Goal: Task Accomplishment & Management: Use online tool/utility

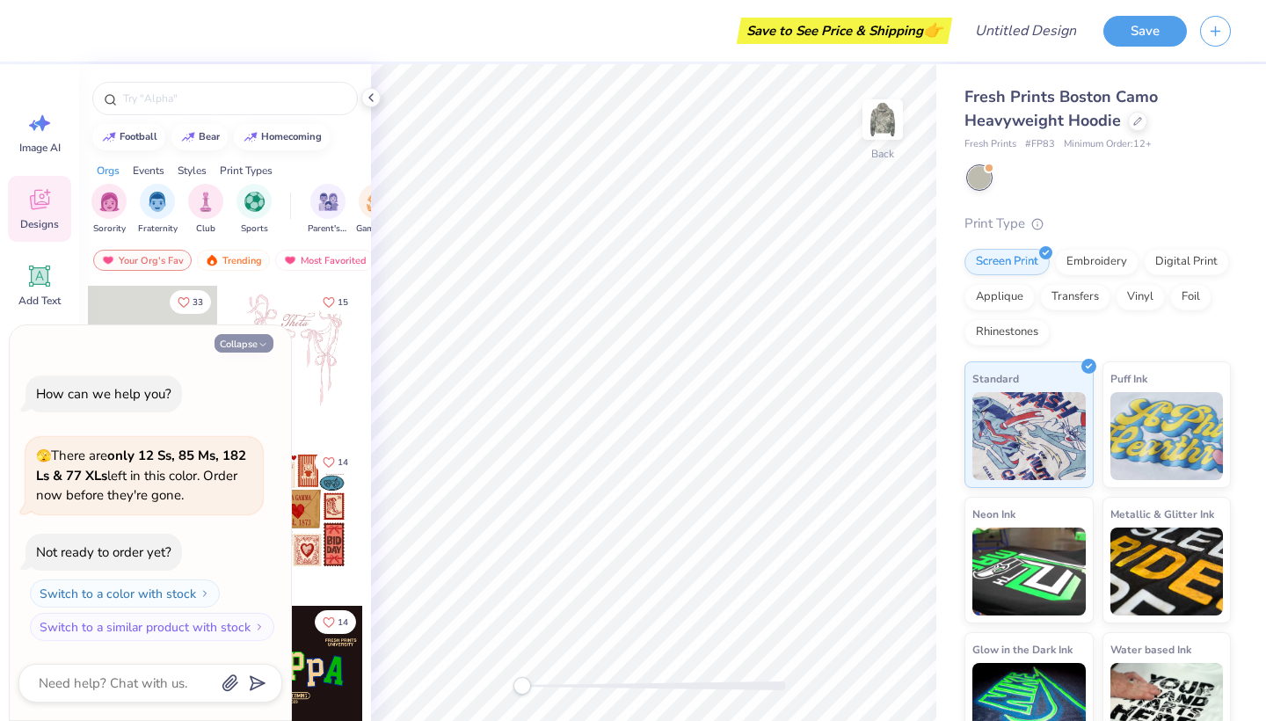
click at [238, 342] on button "Collapse" at bounding box center [243, 343] width 59 height 18
type textarea "x"
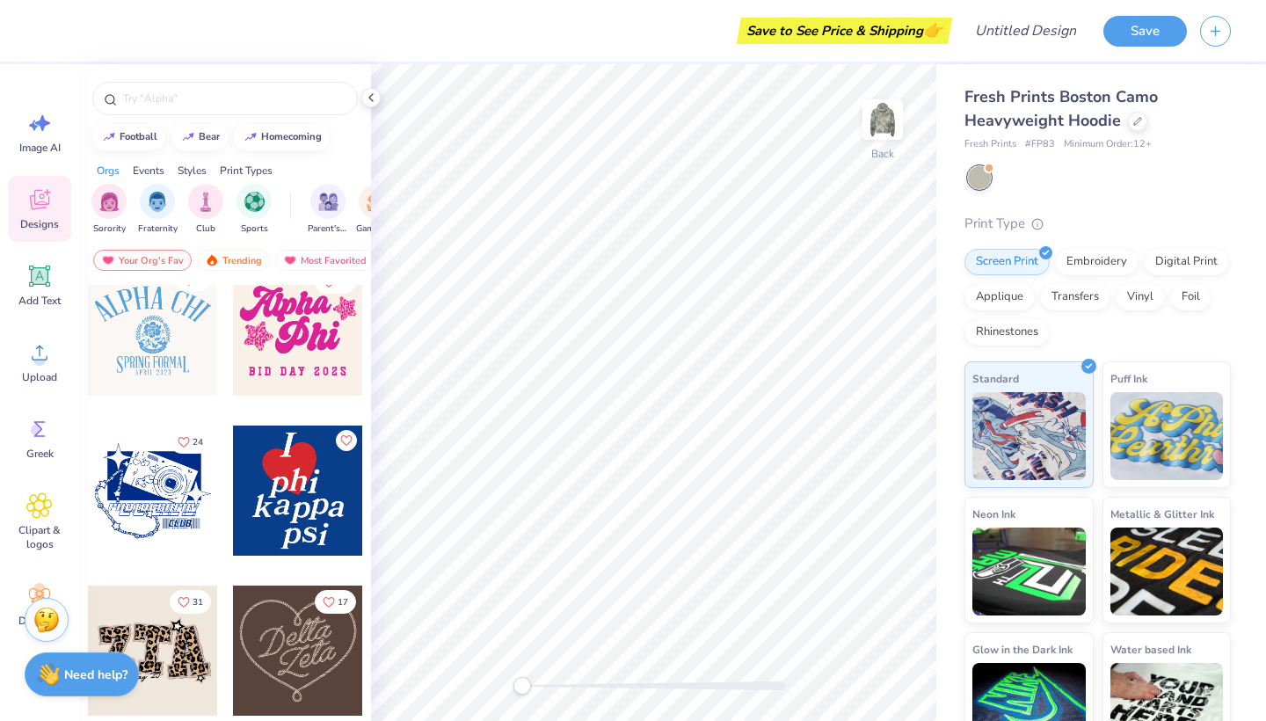
scroll to position [825, 0]
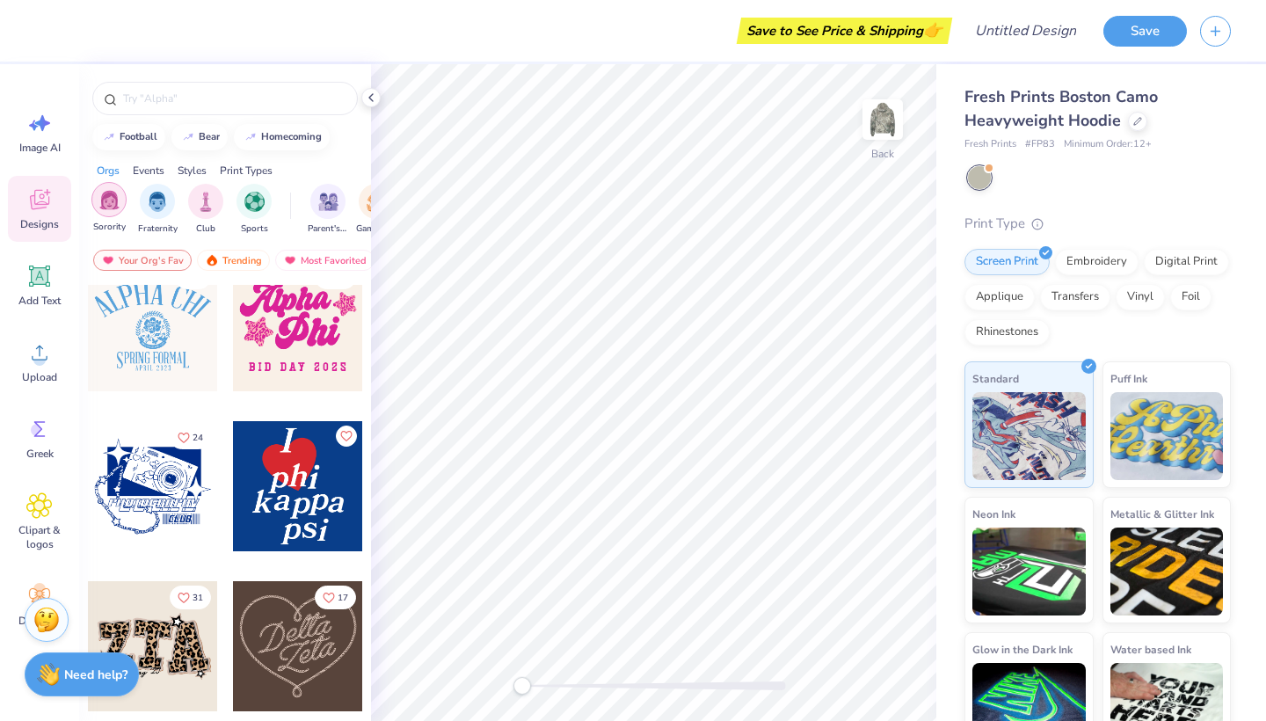
click at [113, 212] on div "filter for Sorority" at bounding box center [108, 199] width 35 height 35
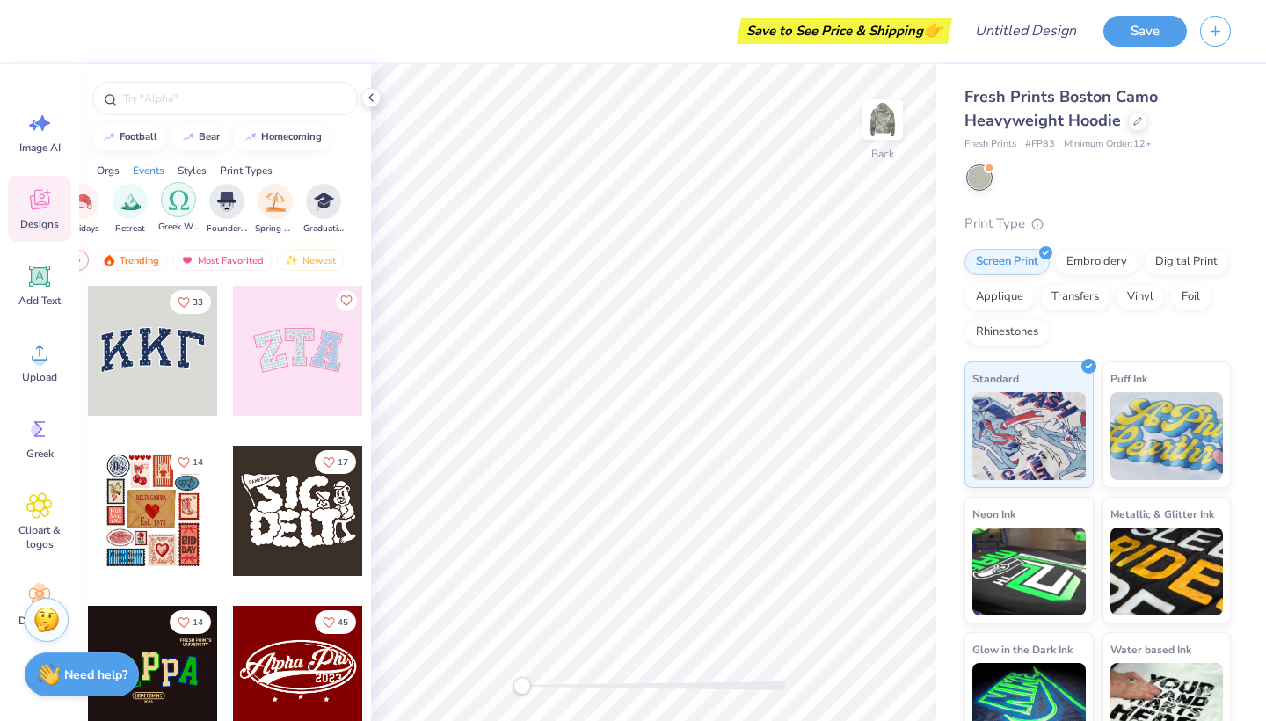
scroll to position [0, 615]
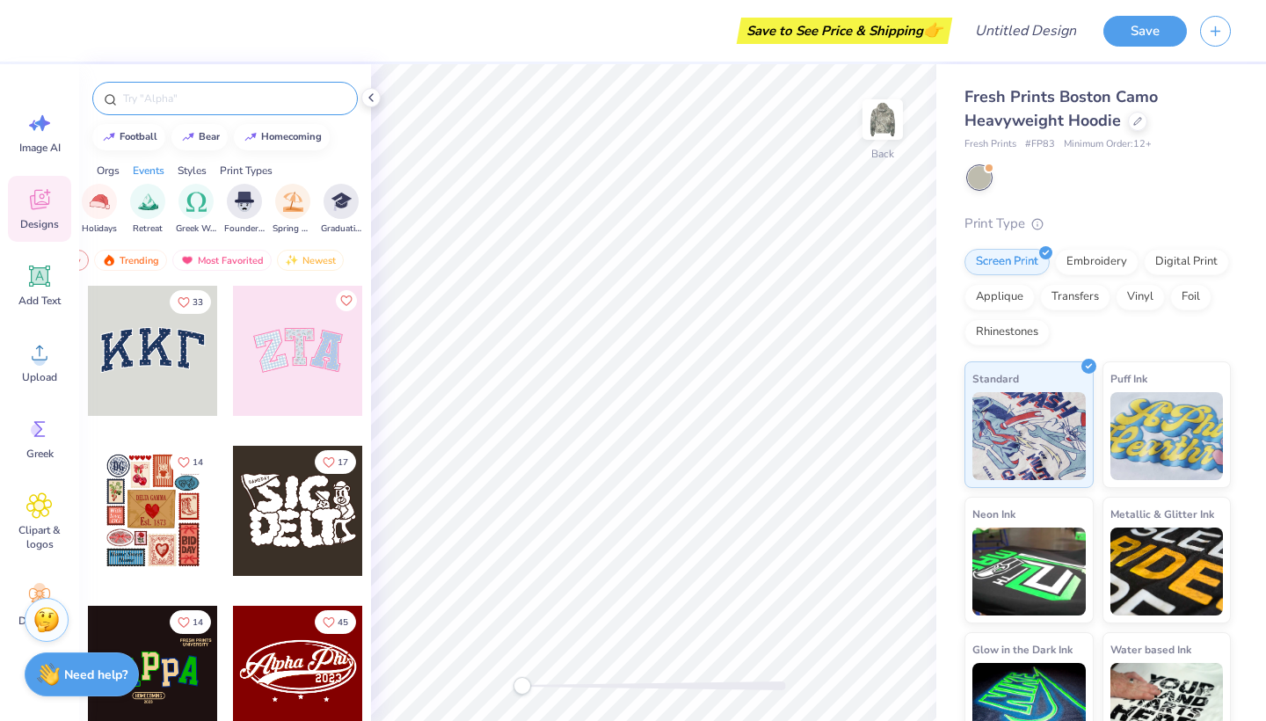
click at [163, 98] on input "text" at bounding box center [233, 99] width 225 height 18
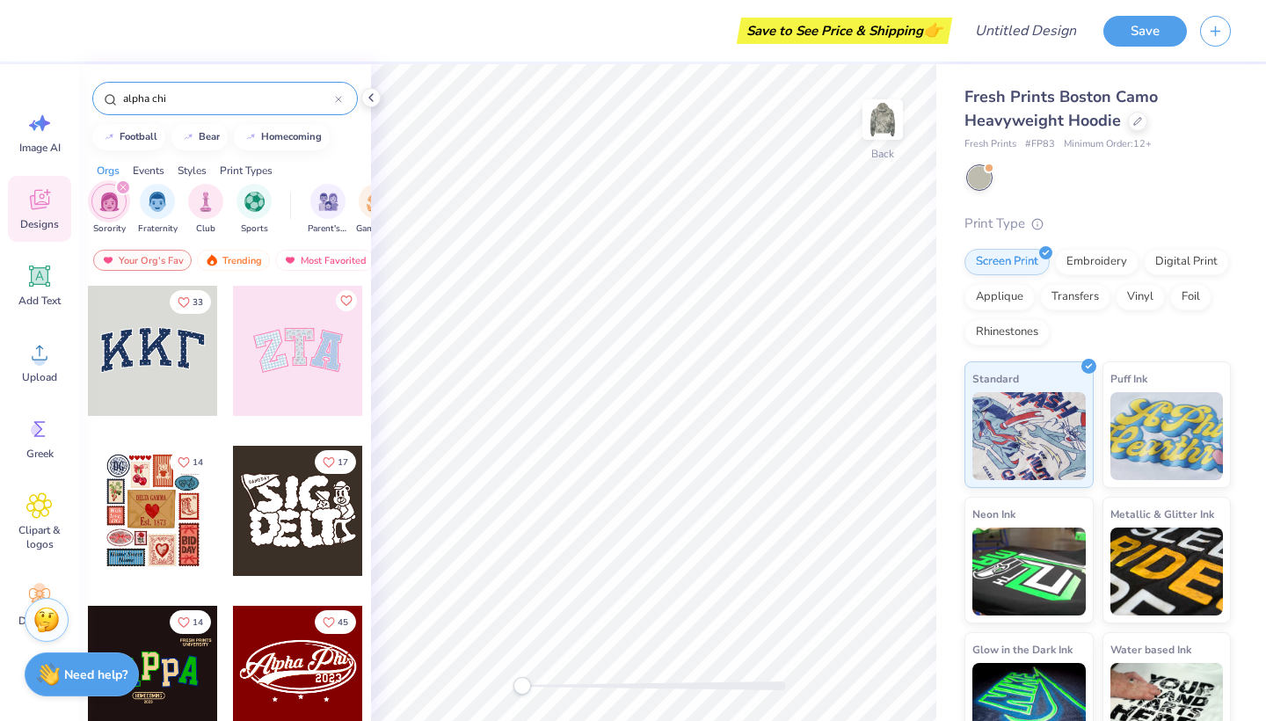
type input "alpha chi"
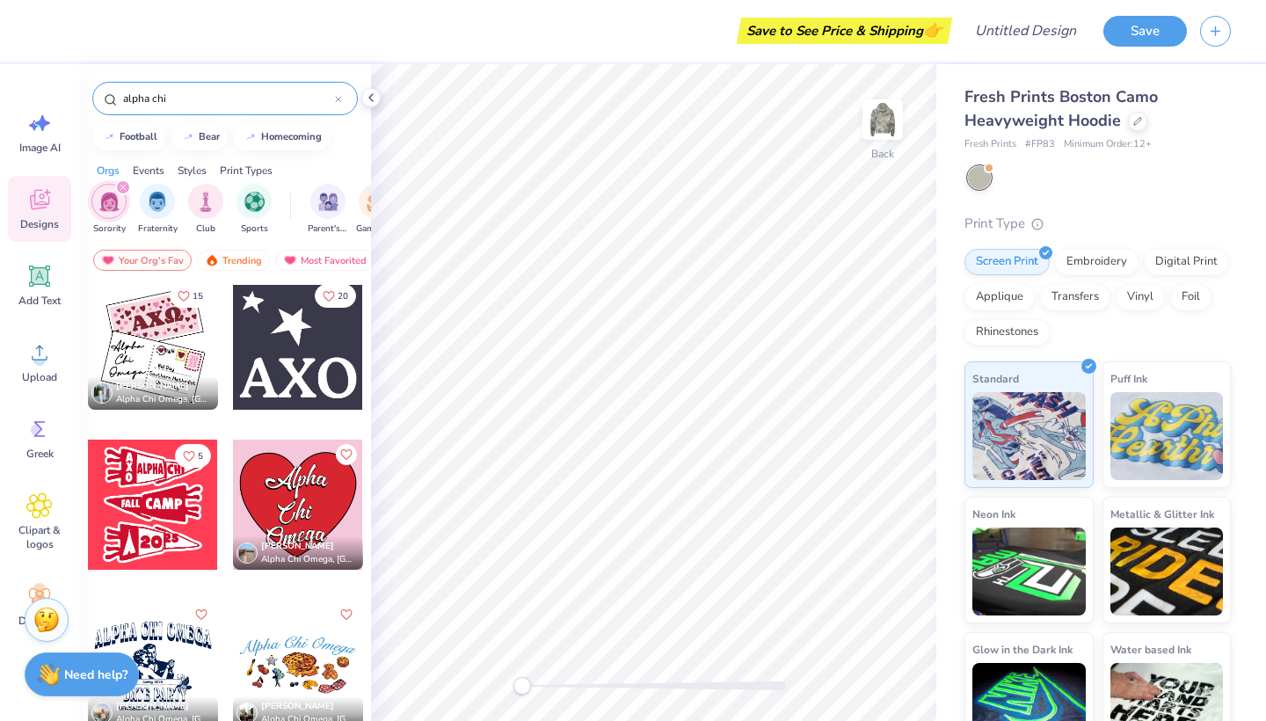
scroll to position [6405, 0]
click at [290, 338] on div at bounding box center [298, 345] width 130 height 130
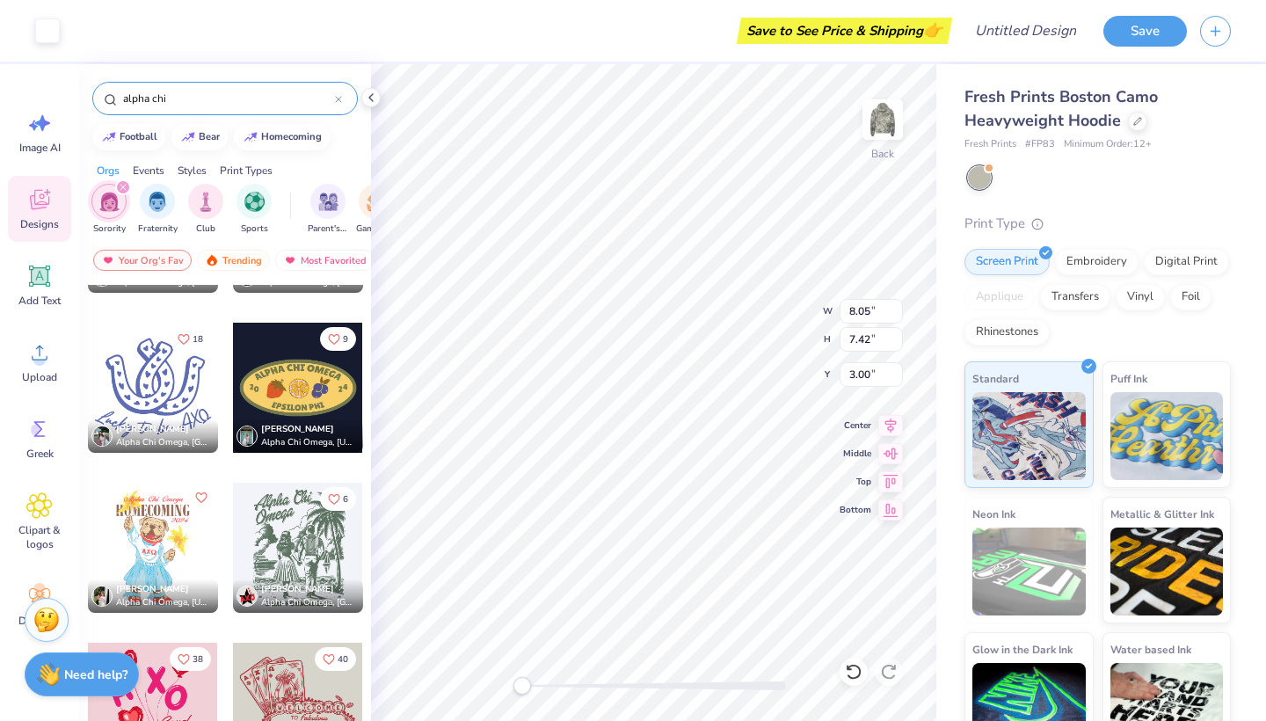
scroll to position [6846, 0]
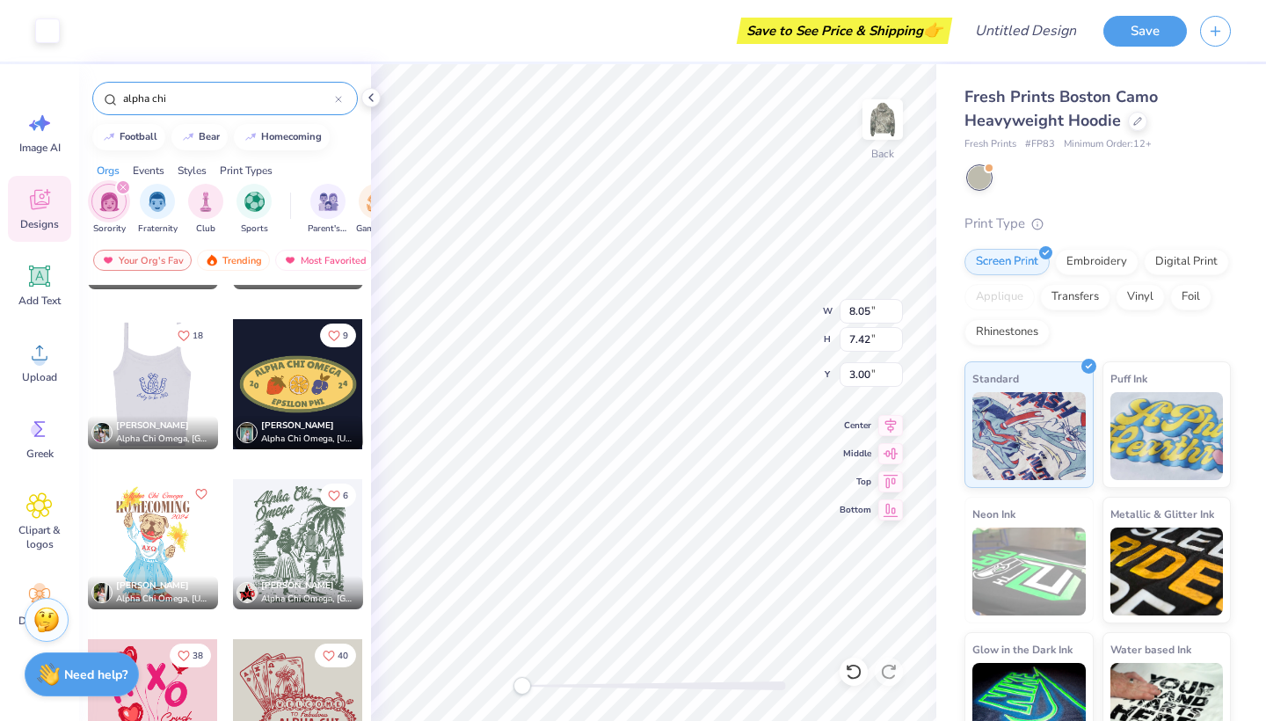
click at [156, 389] on div at bounding box center [152, 384] width 130 height 130
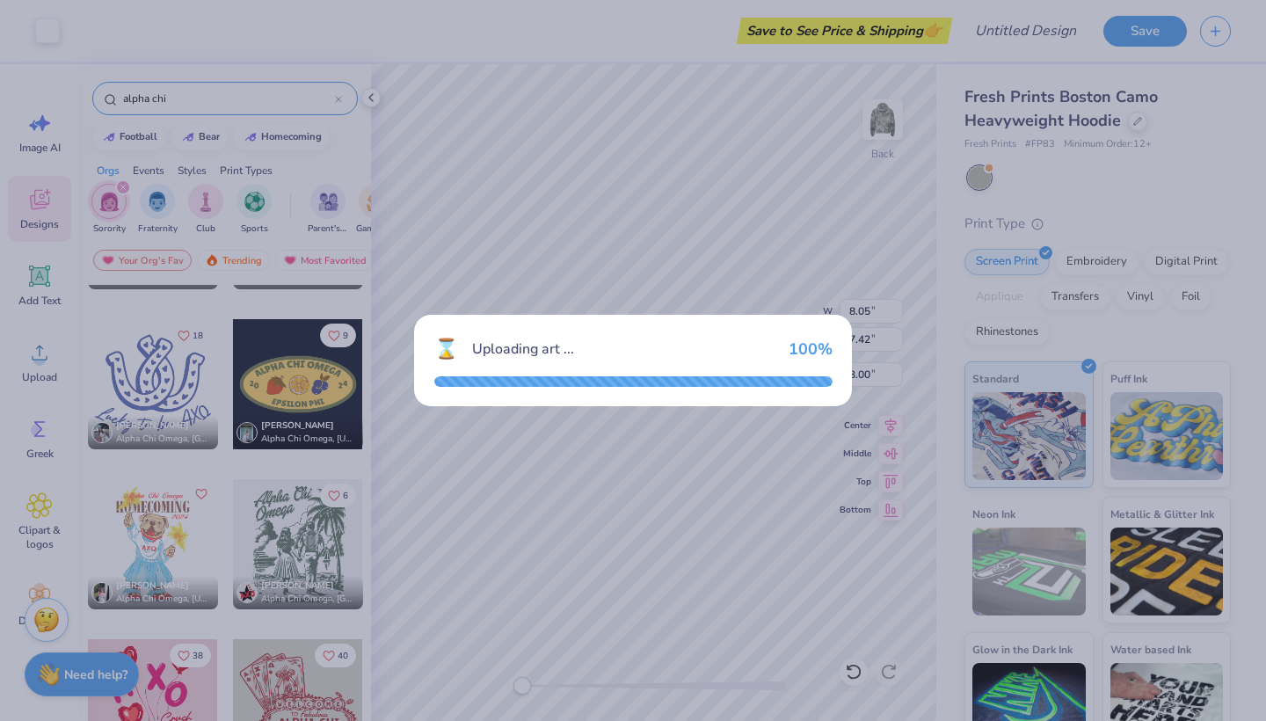
type input "9.51"
type input "8.28"
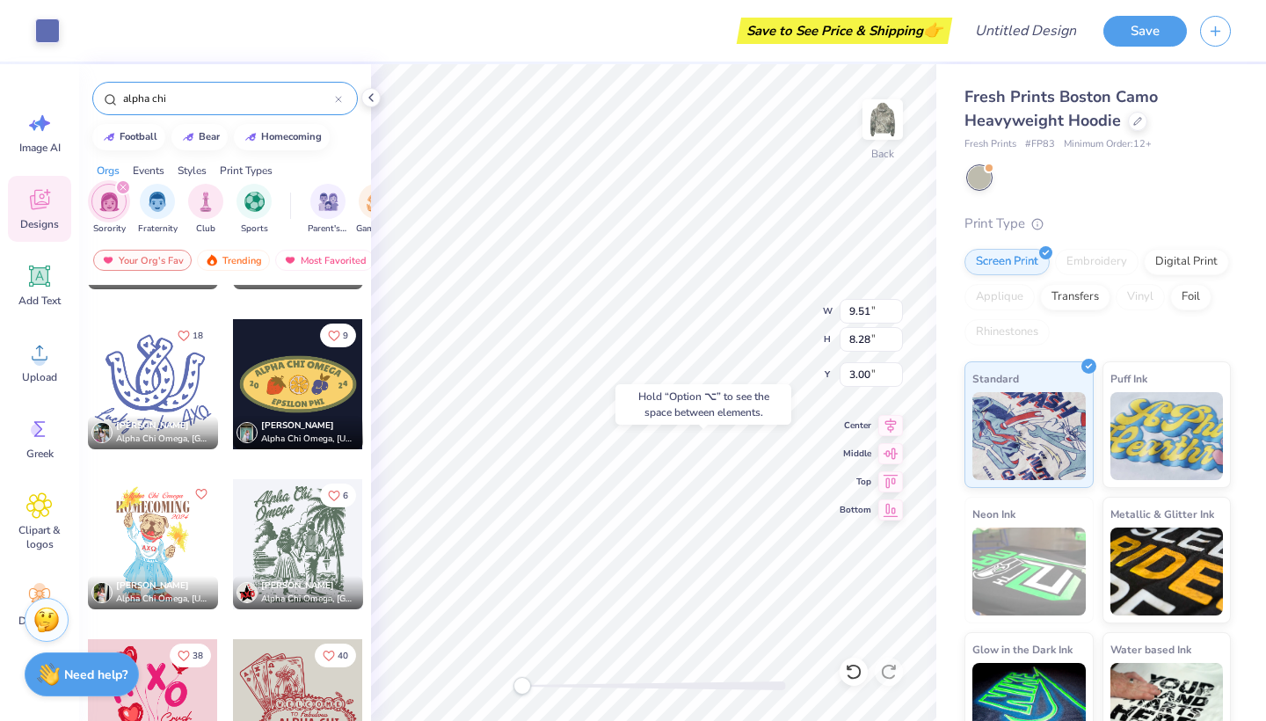
click at [611, 379] on div "Hold “Option ⌥” to see the space between elements." at bounding box center [703, 404] width 186 height 51
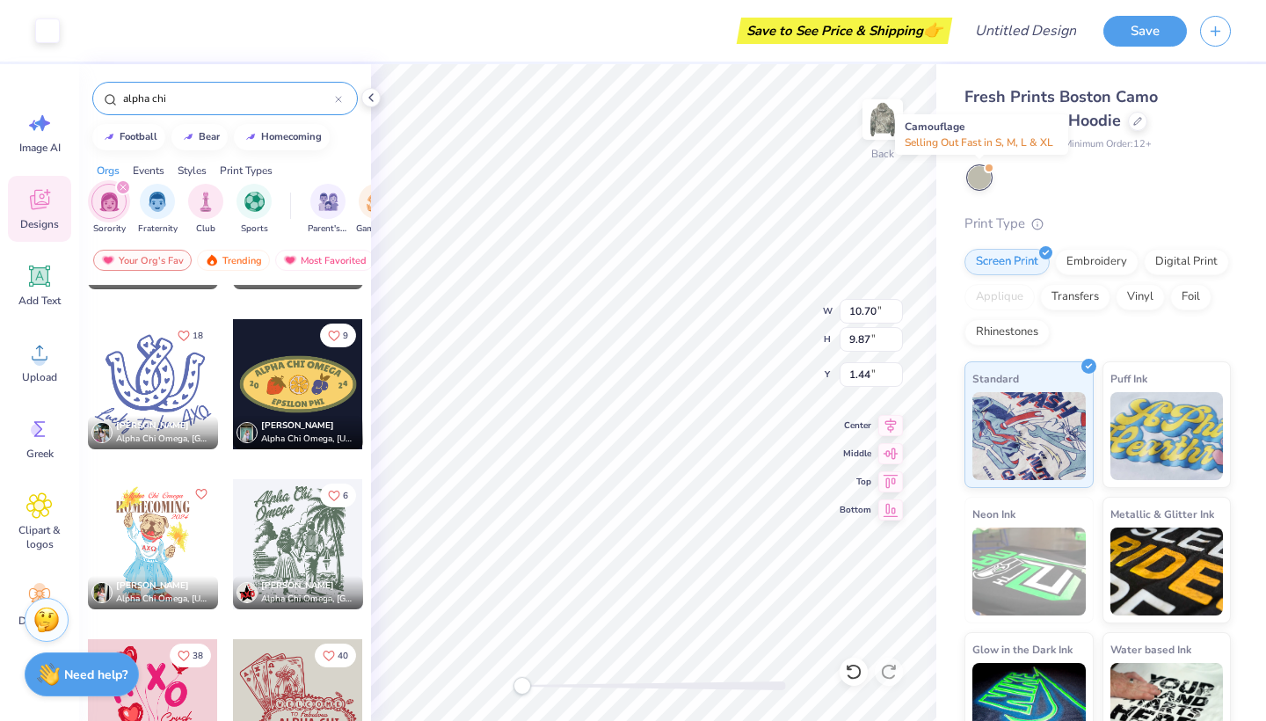
click at [971, 176] on div at bounding box center [979, 177] width 23 height 23
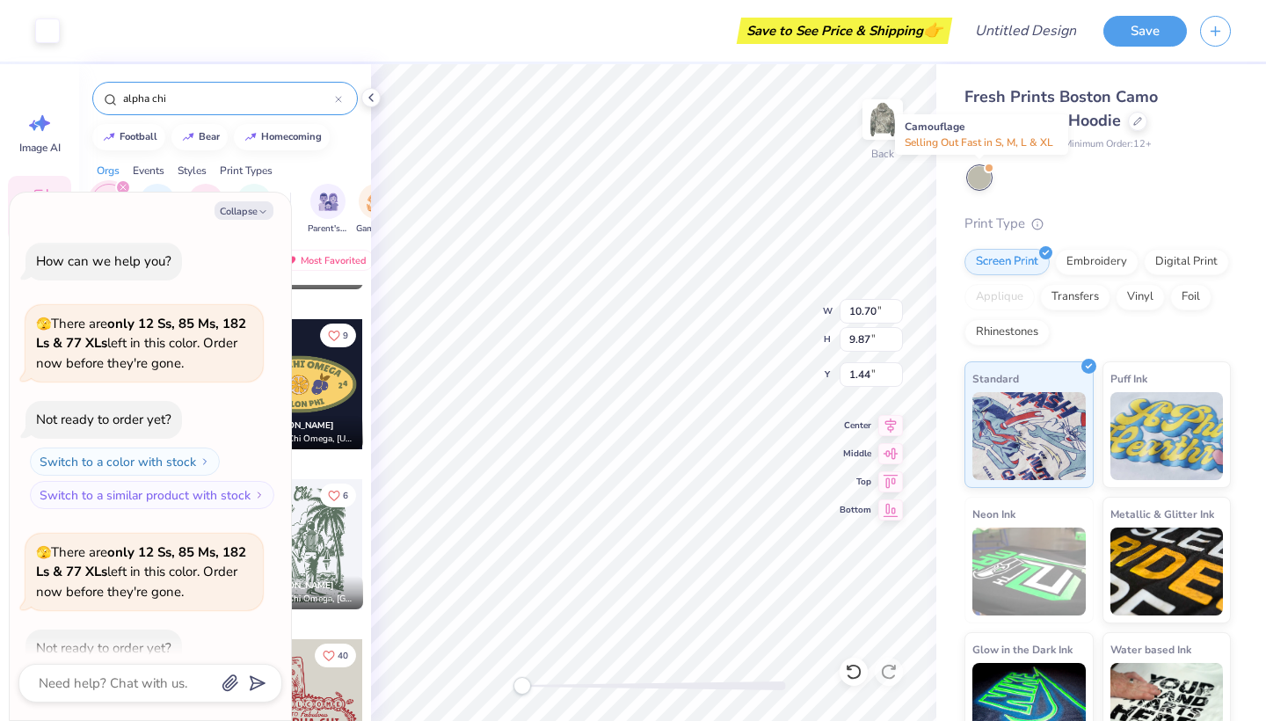
scroll to position [92, 0]
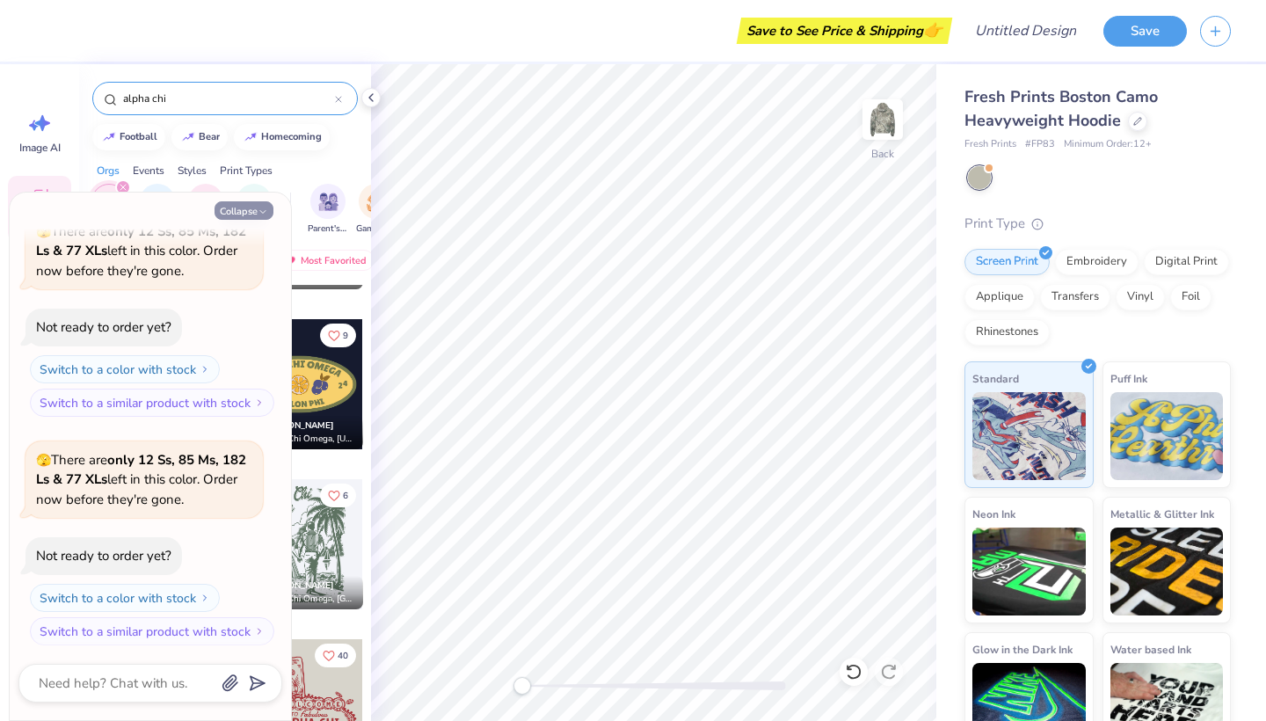
click at [258, 212] on icon "button" at bounding box center [263, 212] width 11 height 11
type textarea "x"
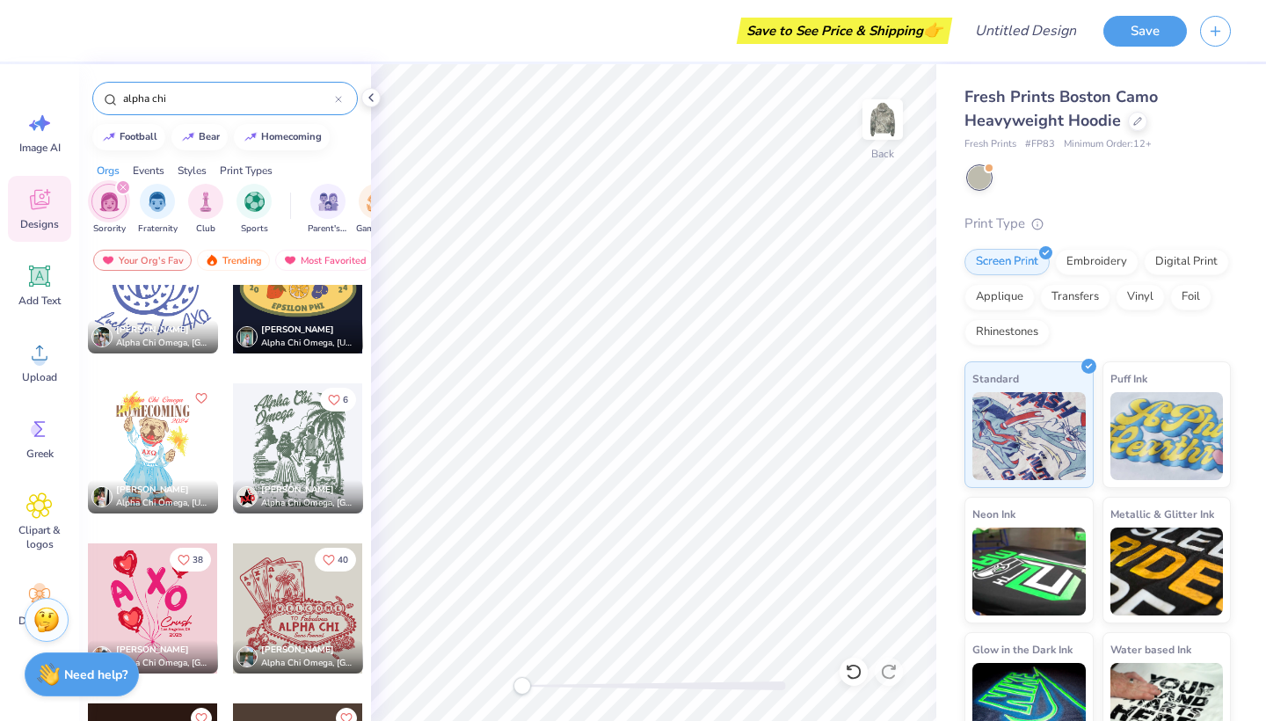
scroll to position [6819, 0]
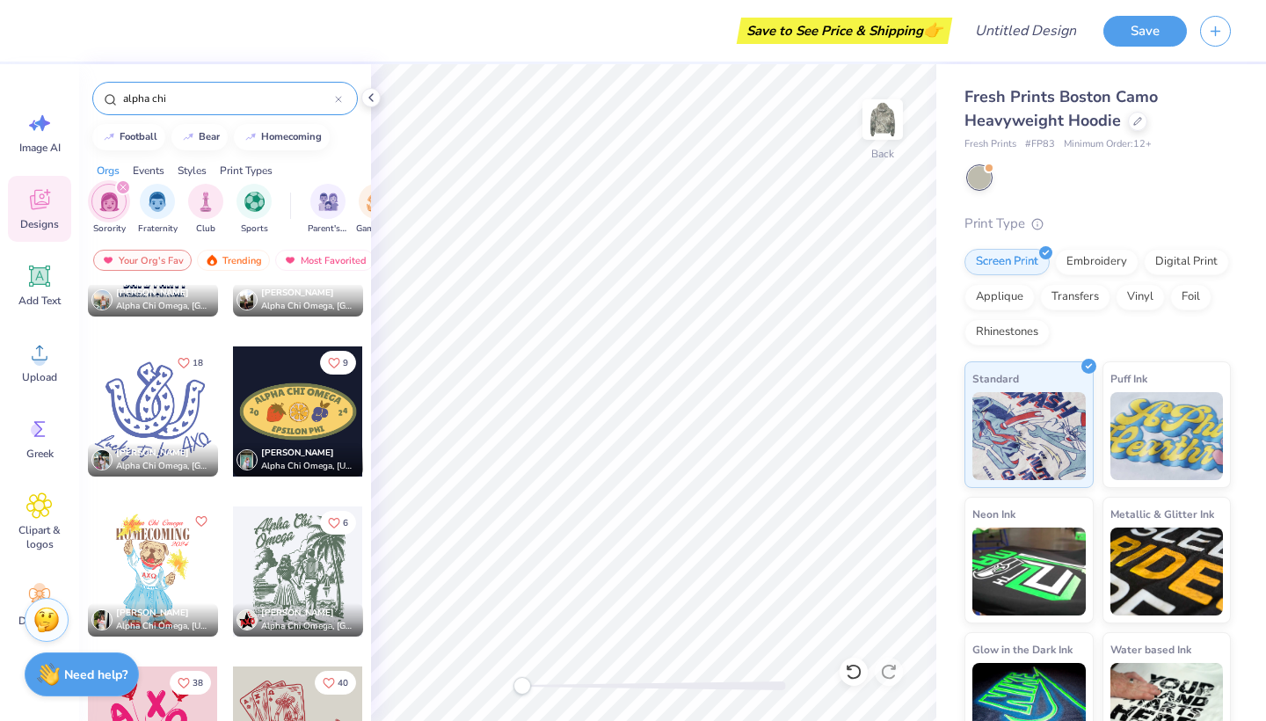
click at [156, 408] on div at bounding box center [153, 411] width 130 height 130
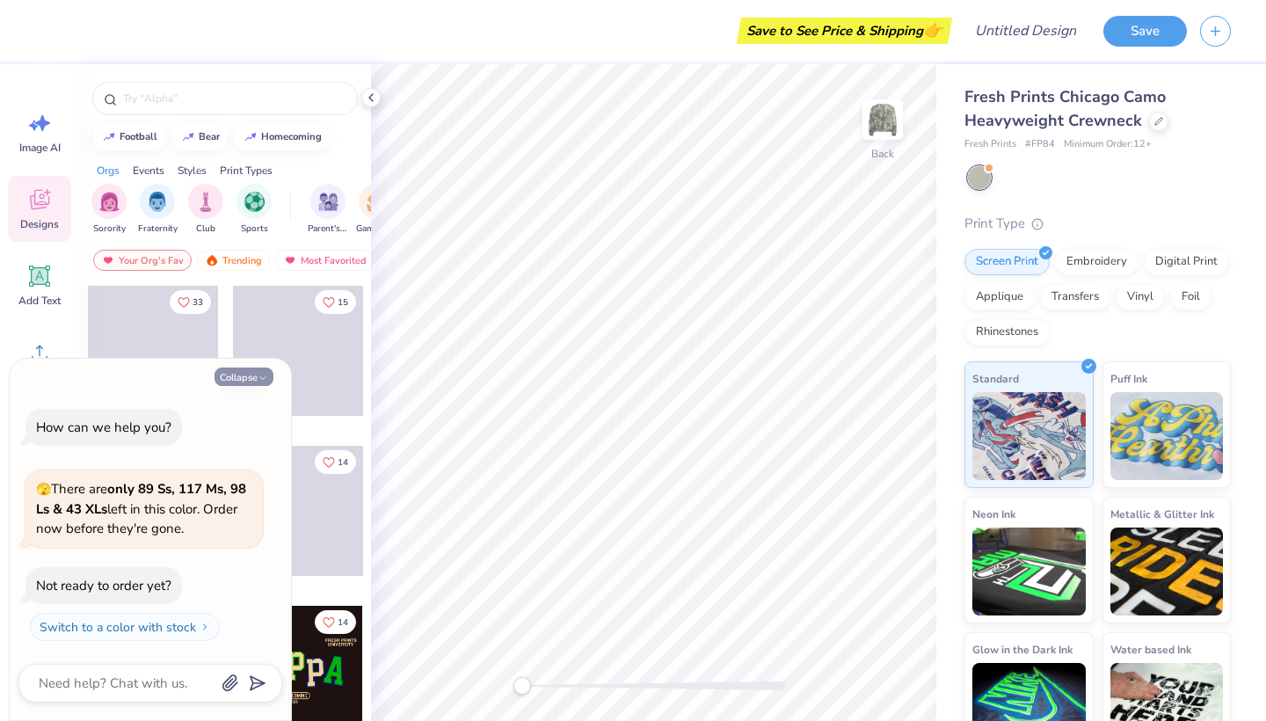
click at [243, 377] on button "Collapse" at bounding box center [243, 376] width 59 height 18
type textarea "x"
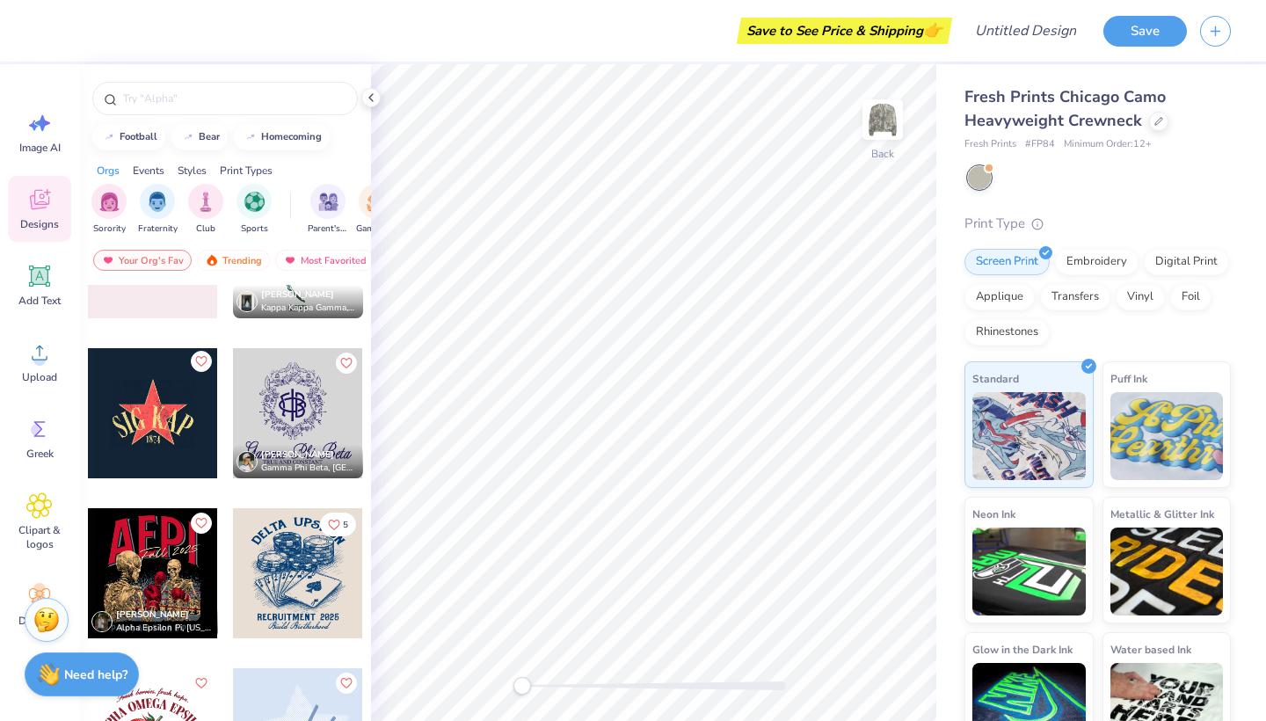
scroll to position [5542, 0]
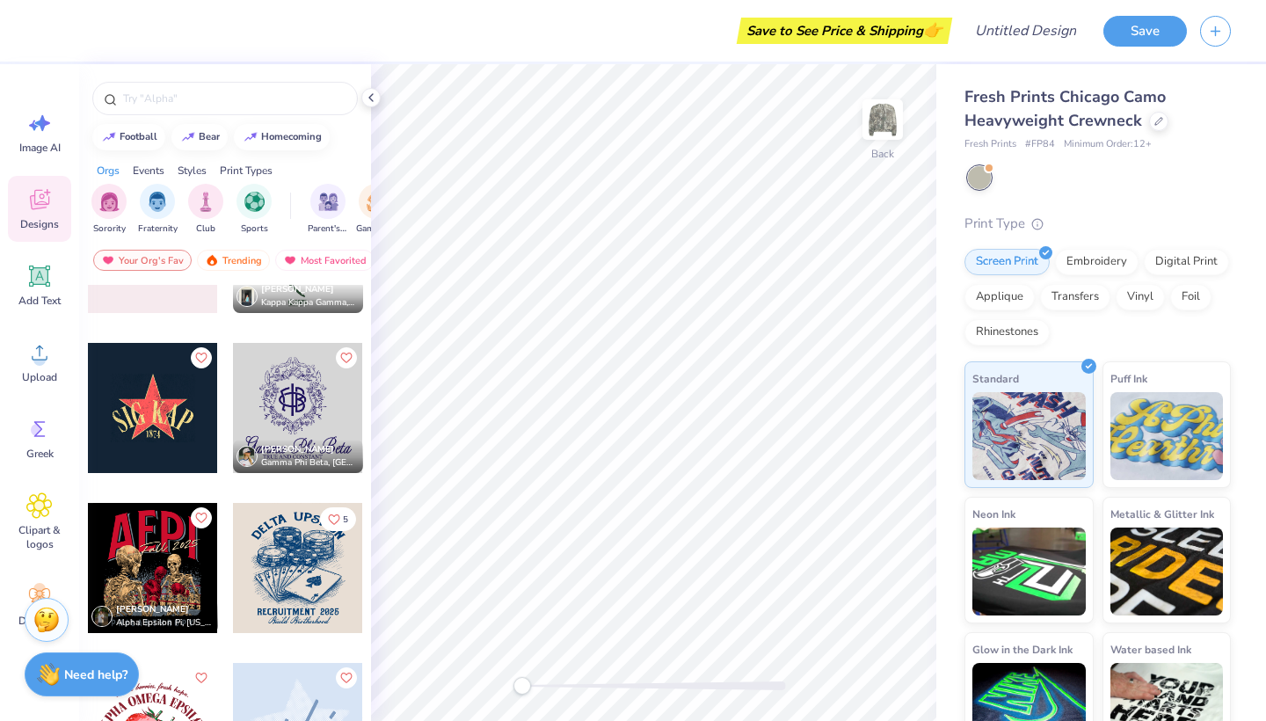
click at [120, 431] on div at bounding box center [153, 408] width 130 height 130
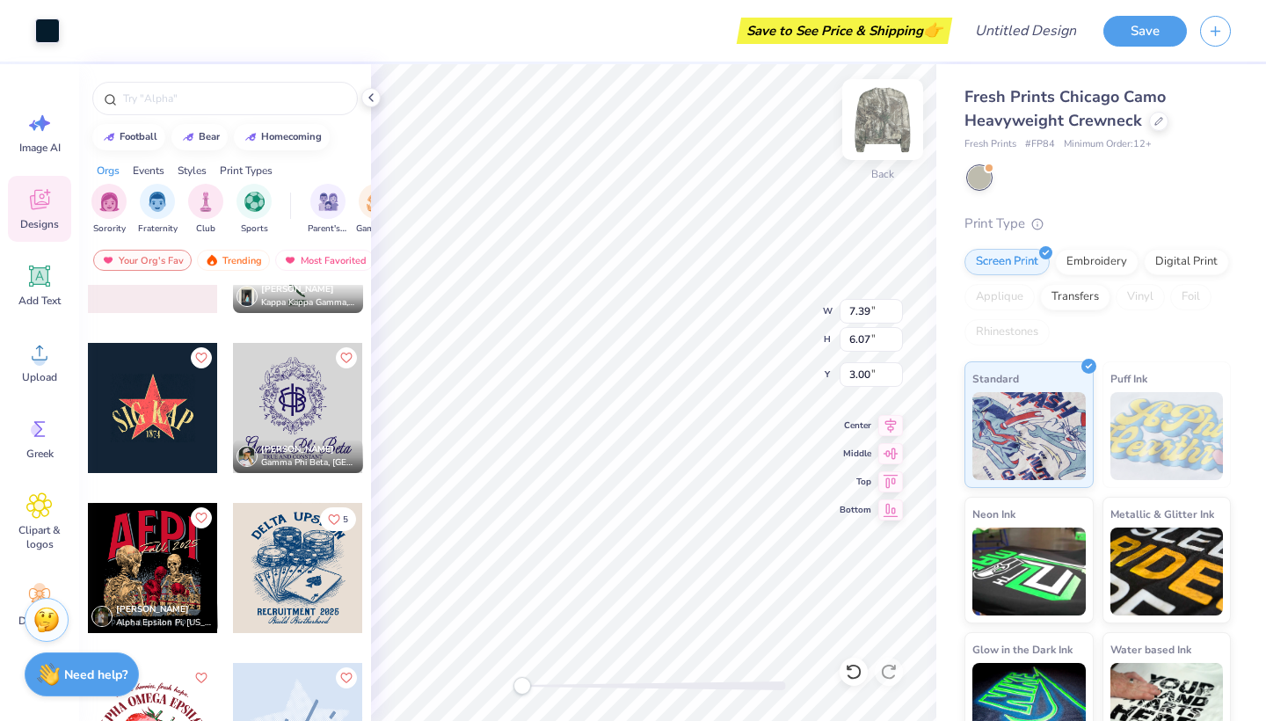
type input "10.83"
type input "8.83"
type input "3.08"
click at [30, 293] on div "Add Text" at bounding box center [39, 285] width 63 height 66
type input "6.13"
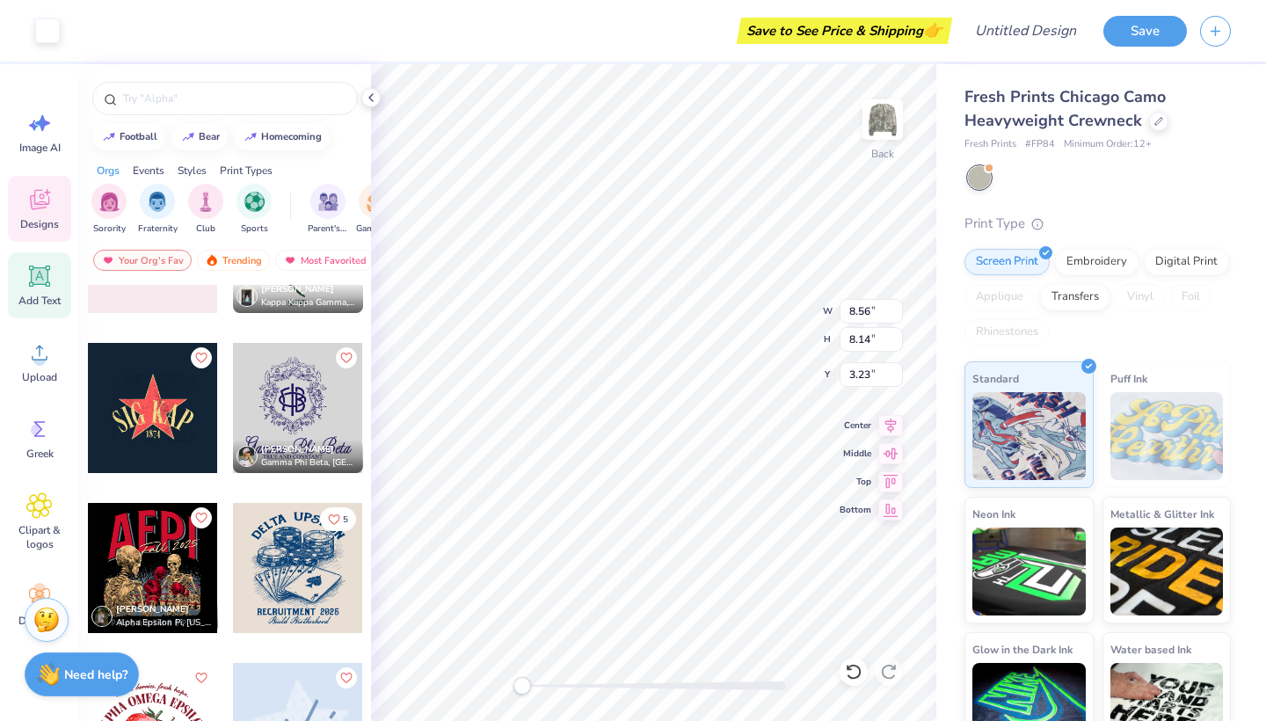
type input "1.78"
type input "9.86"
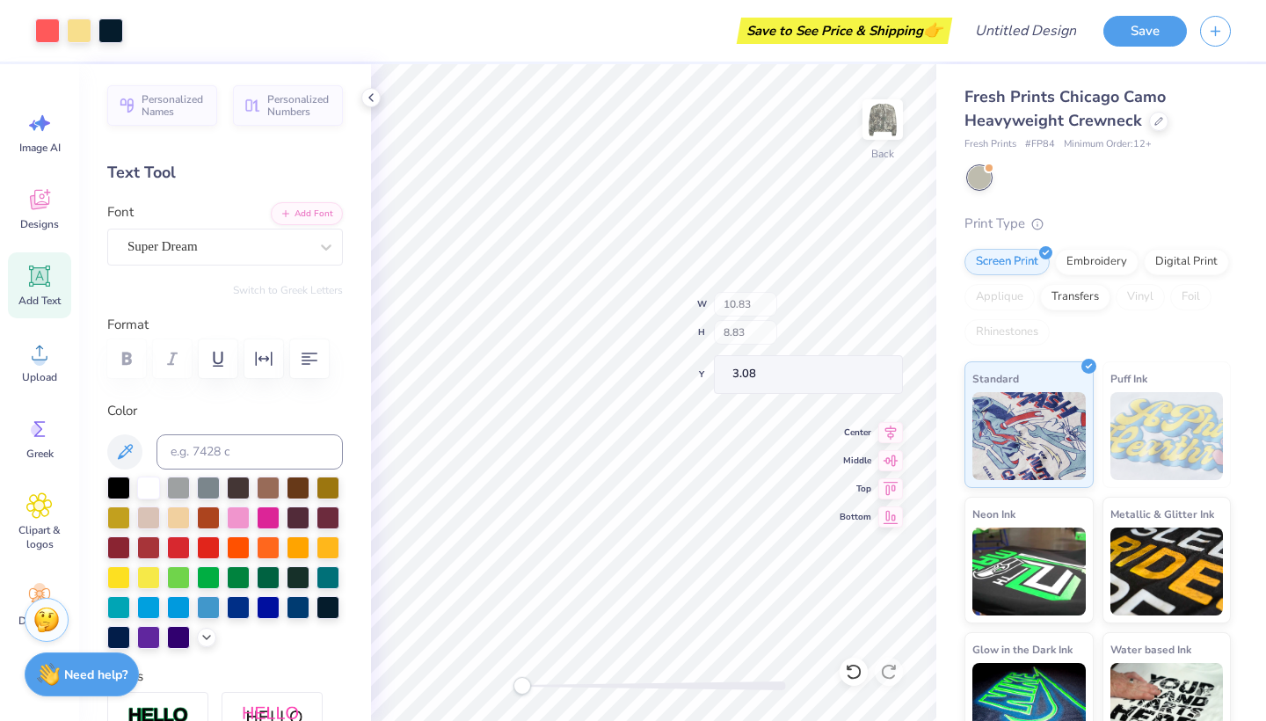
type input "8.91"
type input "3.00"
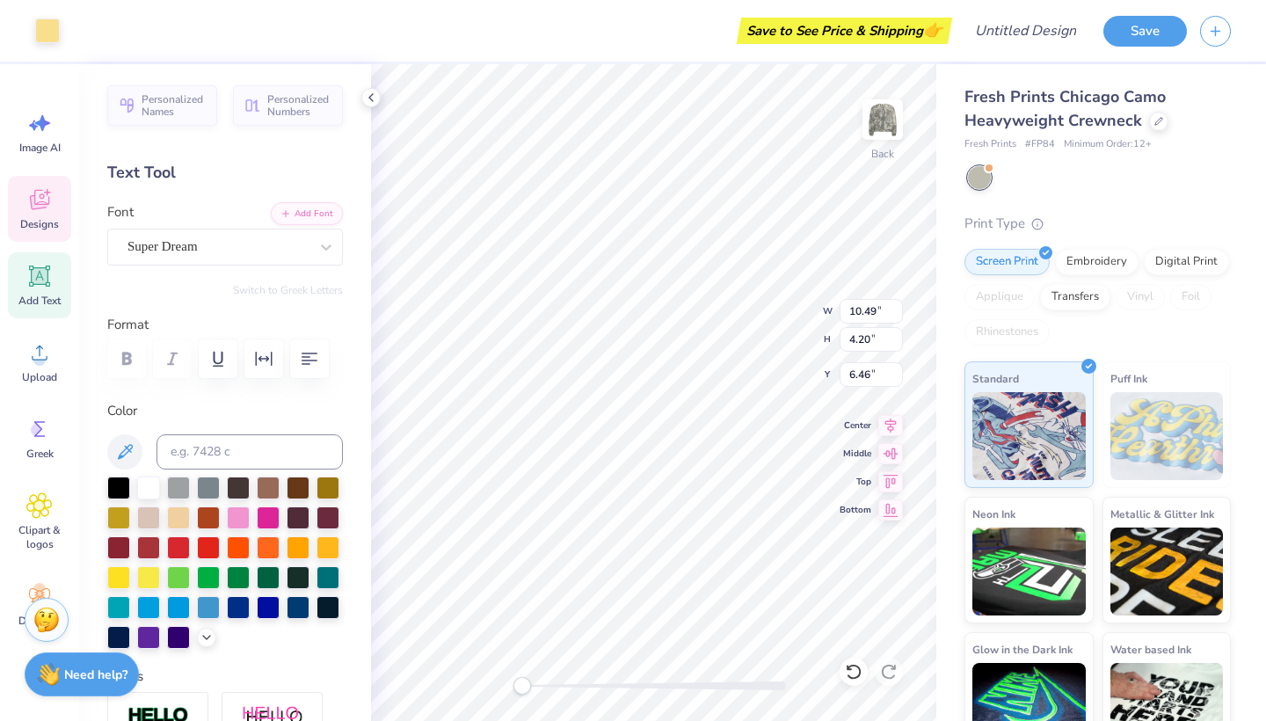
type input "10.49"
type input "4.20"
type input "6.46"
type input "10.83"
type input "8.83"
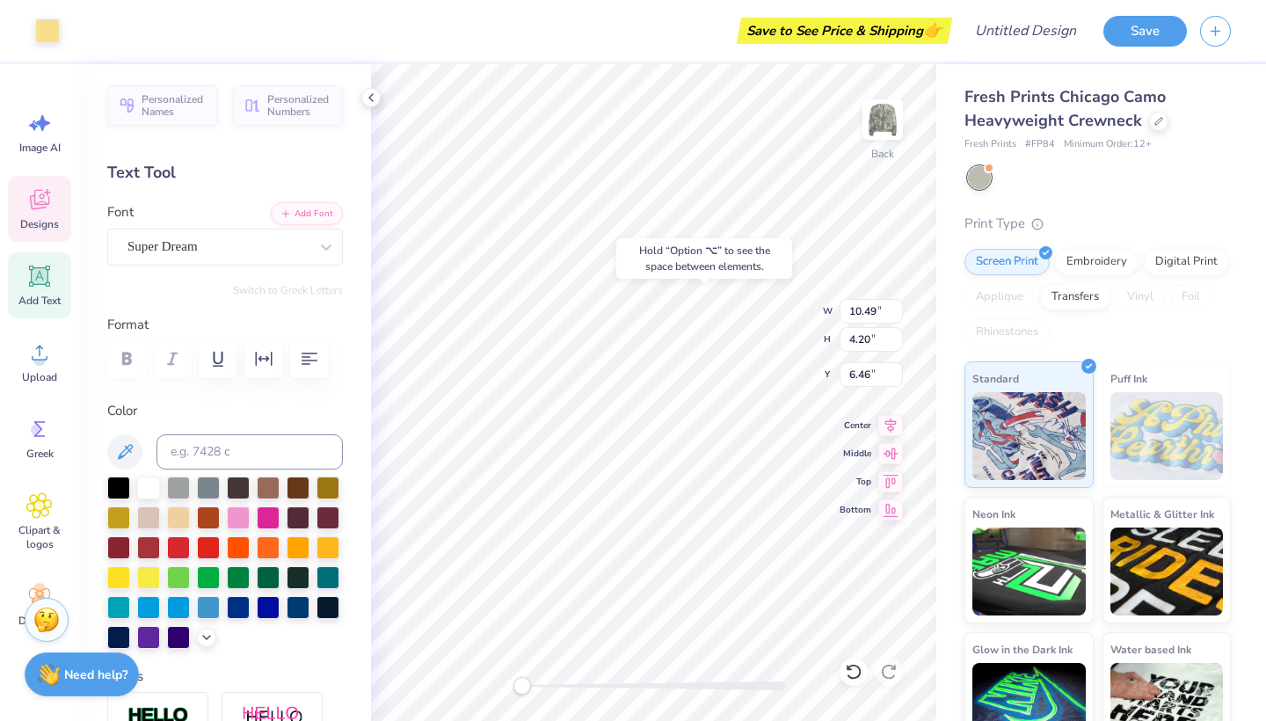
type input "3.08"
type input "8.56"
type input "8.14"
type input "3.23"
type input "10.49"
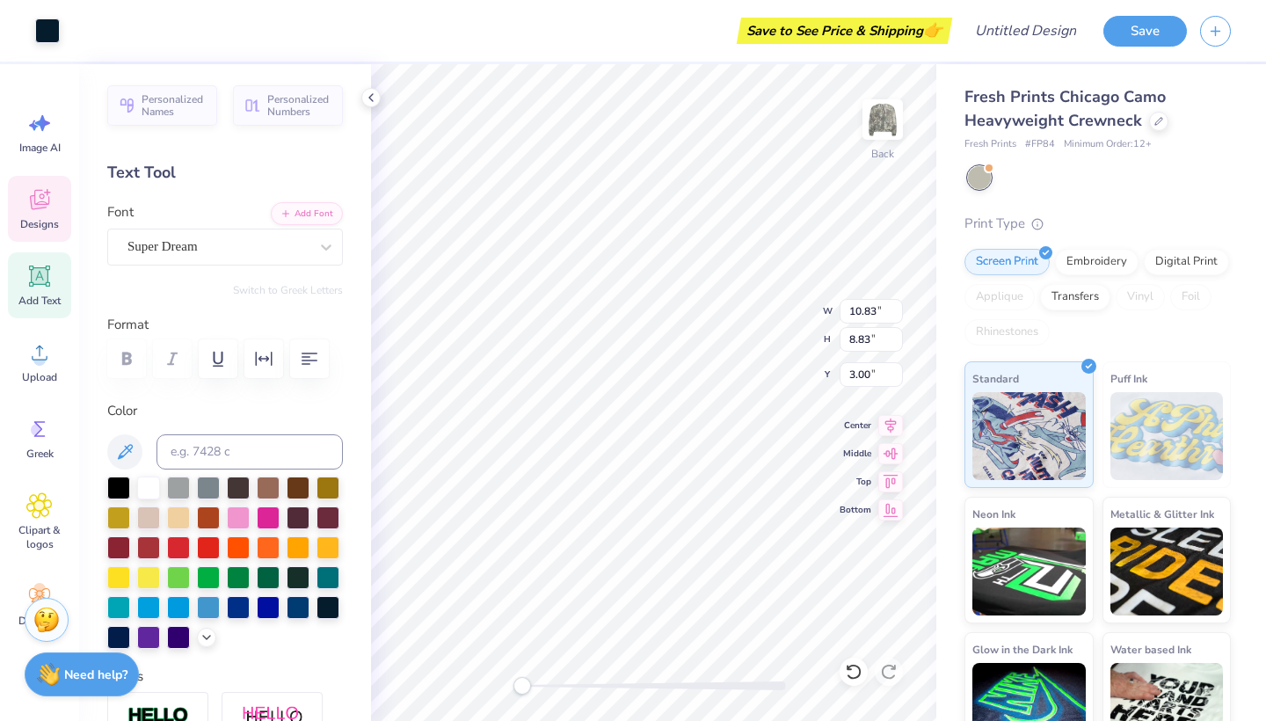
type input "4.20"
type input "6.55"
click at [42, 208] on icon at bounding box center [39, 200] width 19 height 20
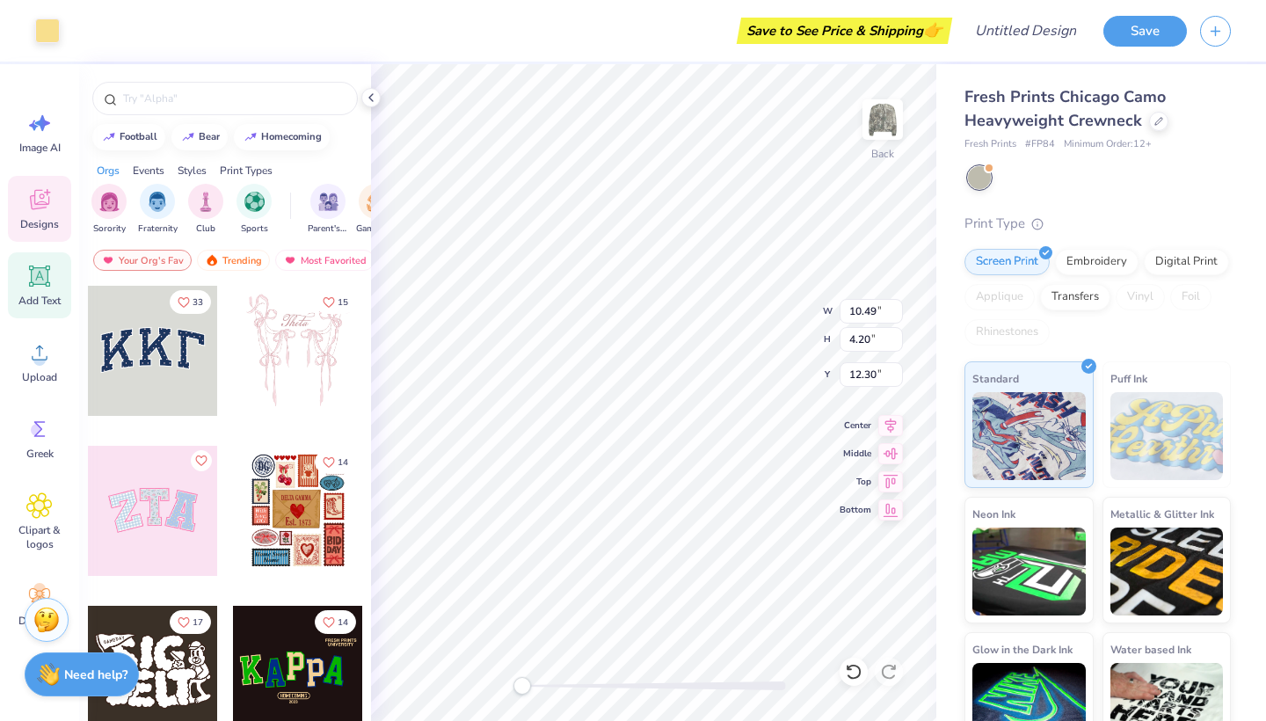
click at [37, 287] on icon at bounding box center [39, 276] width 26 height 26
type input "6.13"
type input "1.78"
type input "9.86"
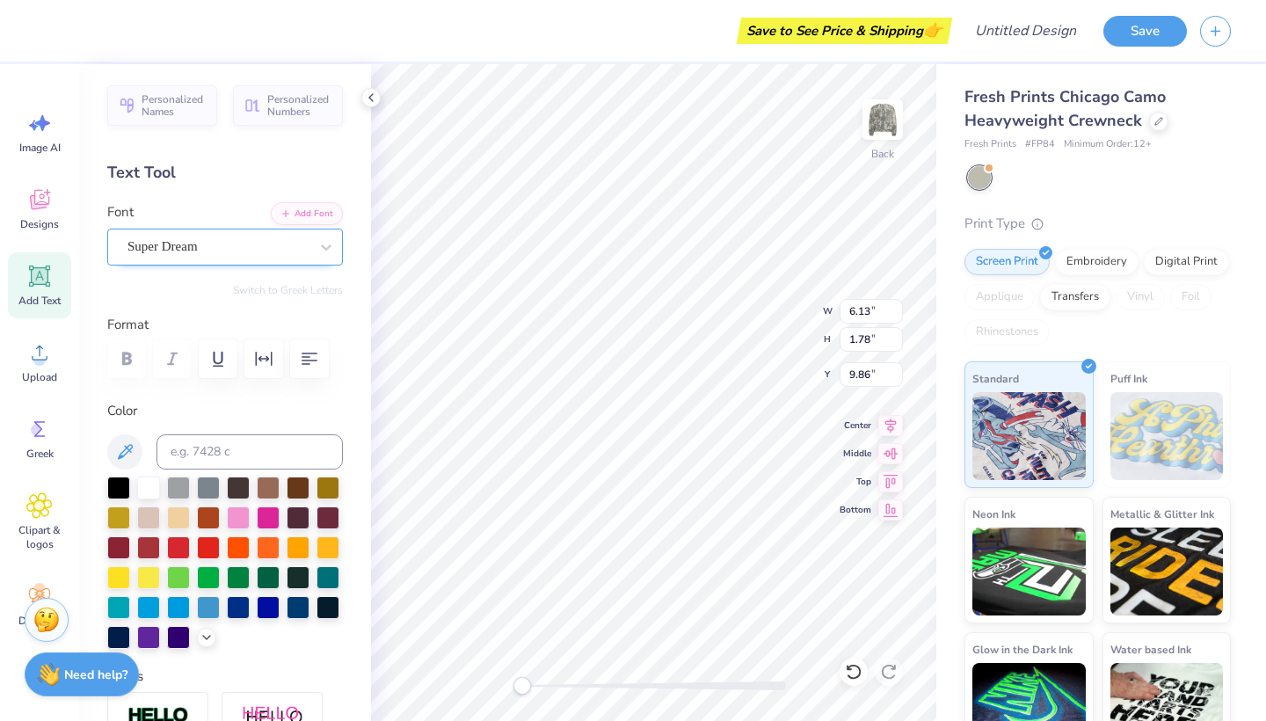
click at [166, 251] on span "Super Dream" at bounding box center [162, 246] width 70 height 20
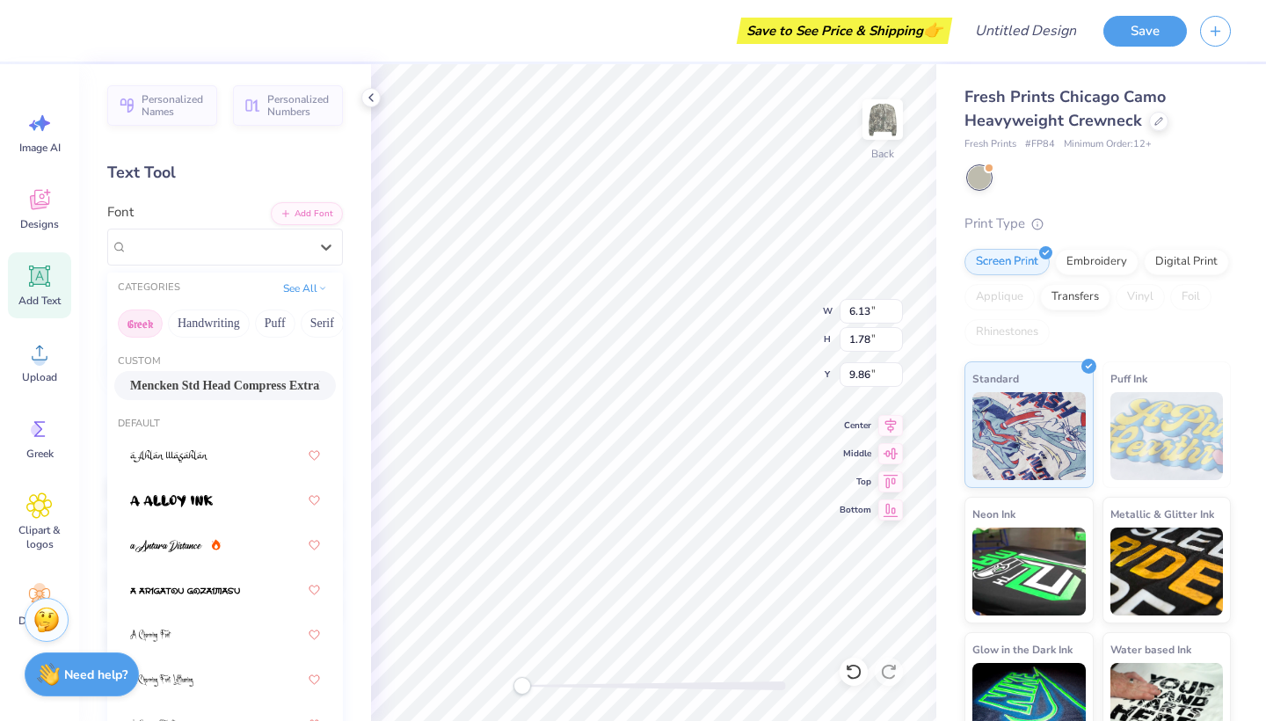
click at [131, 320] on button "Greek" at bounding box center [140, 323] width 45 height 28
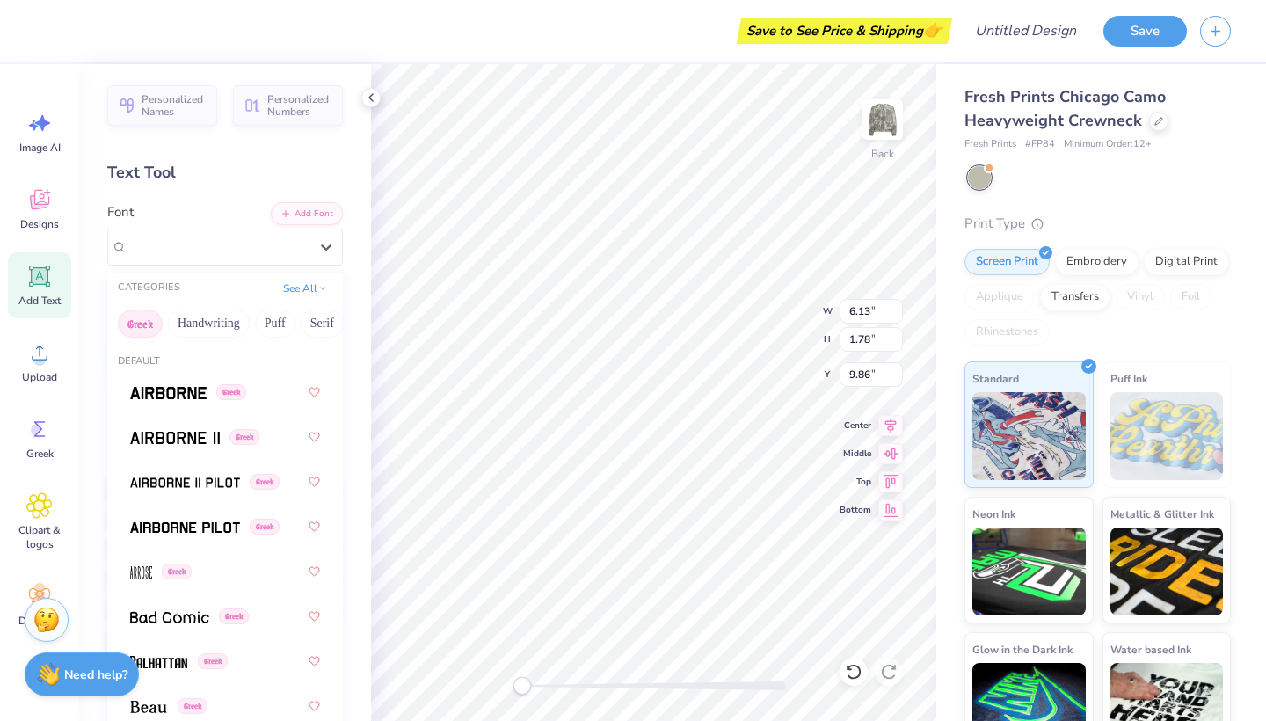
click at [142, 324] on button "Greek" at bounding box center [140, 323] width 45 height 28
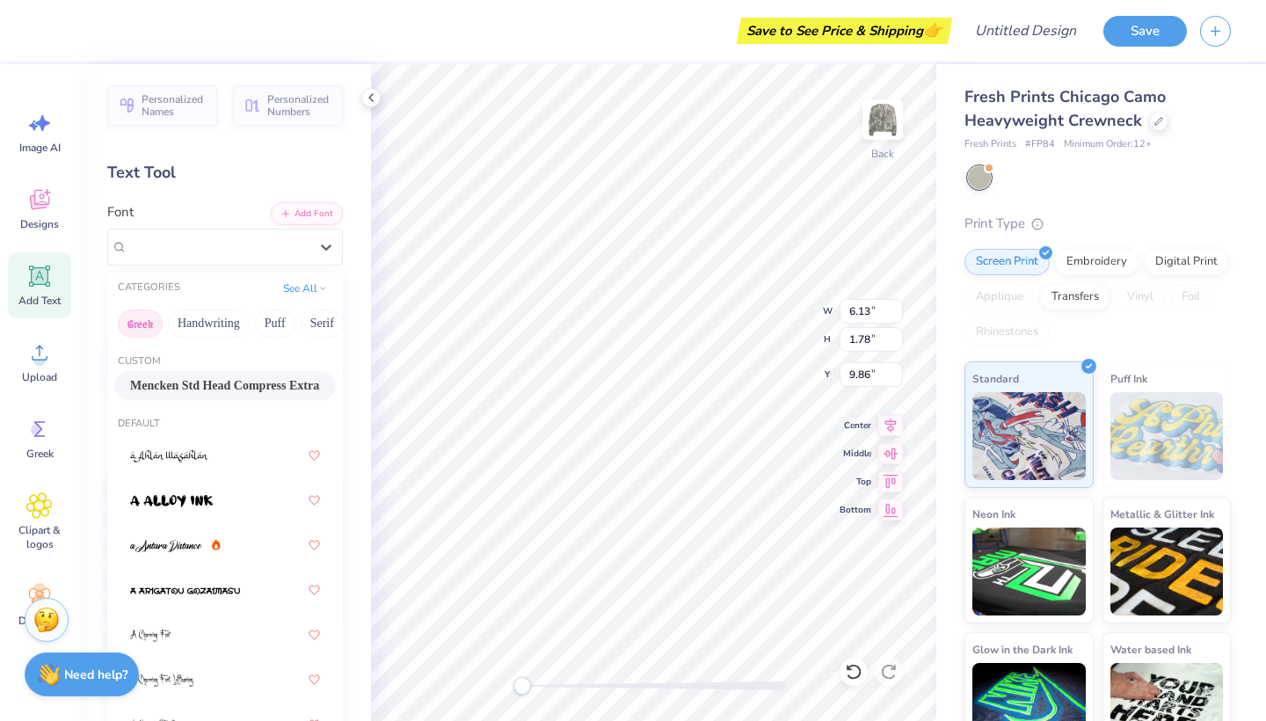
click at [145, 319] on button "Greek" at bounding box center [140, 323] width 45 height 28
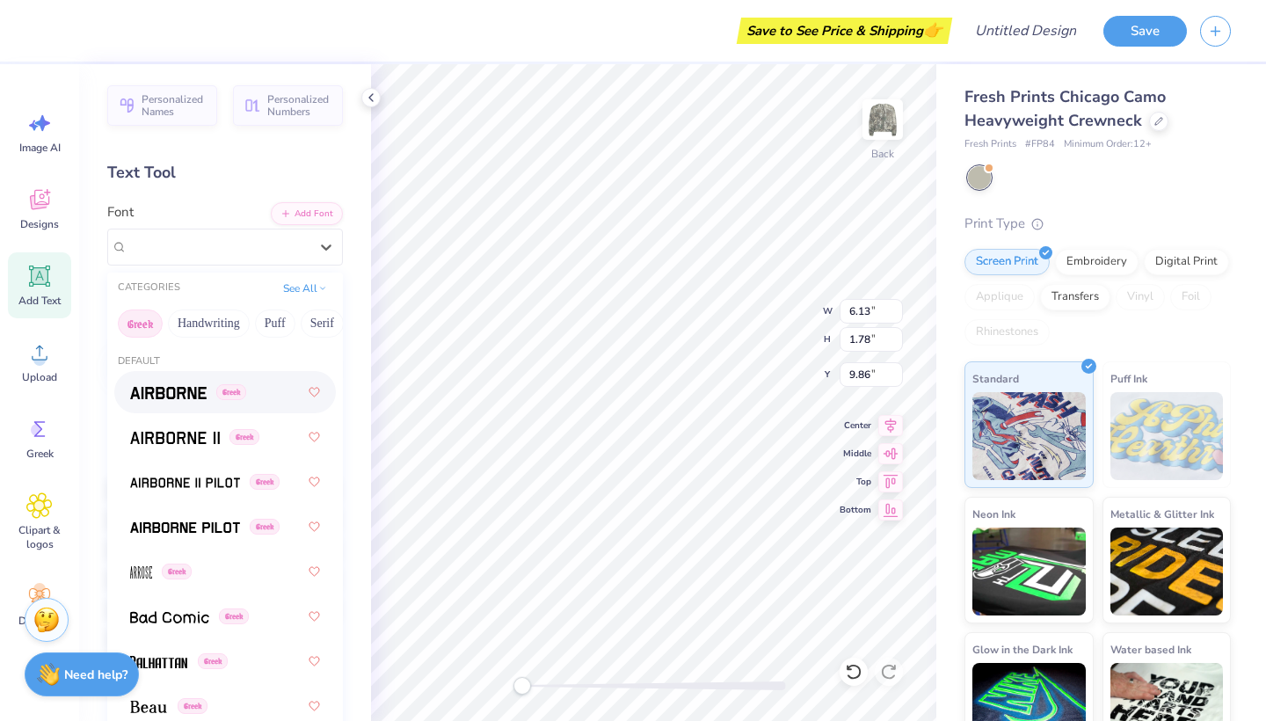
click at [179, 404] on div "Greek" at bounding box center [225, 392] width 190 height 32
click at [175, 245] on span "Airborne" at bounding box center [150, 246] width 47 height 20
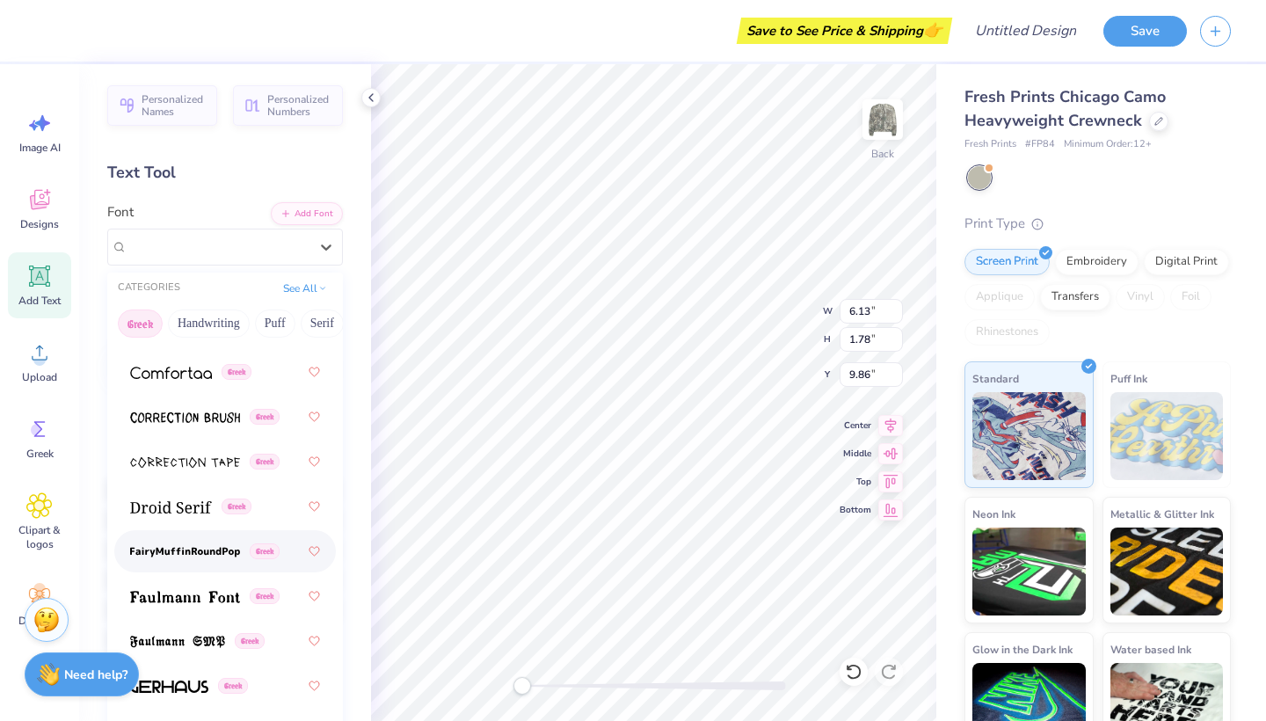
scroll to position [602, 0]
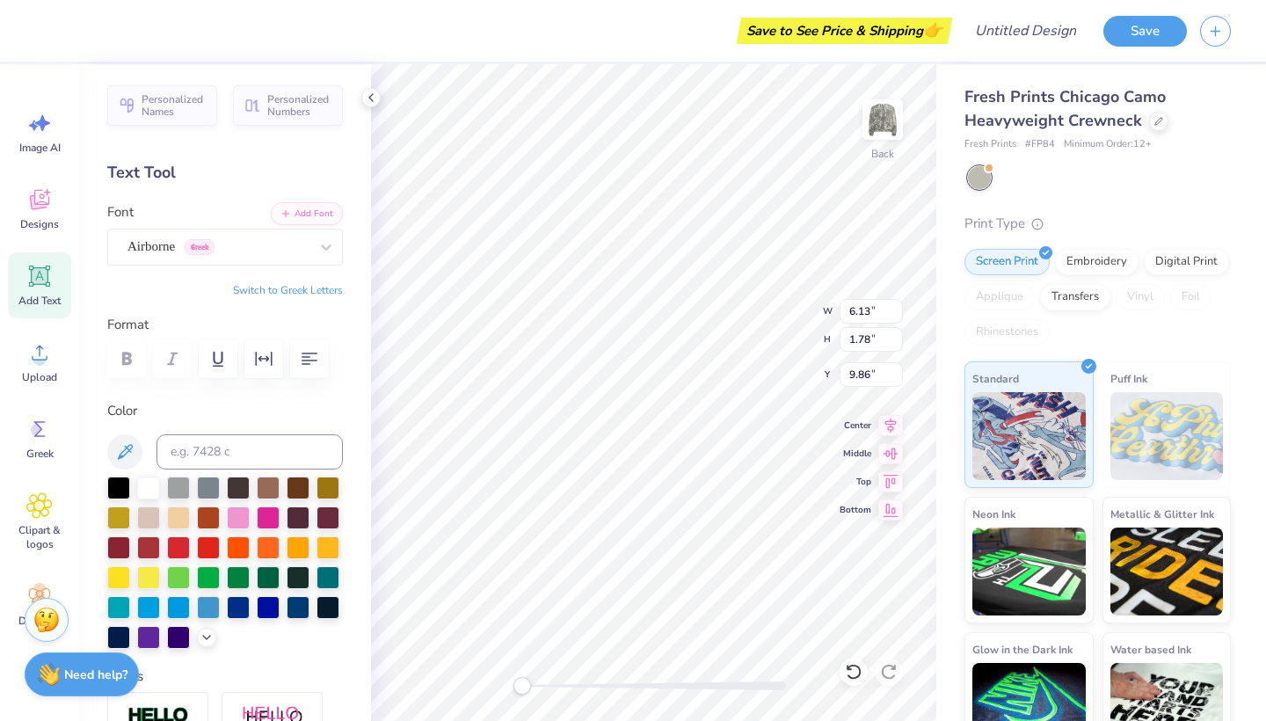
type textarea "EXT"
